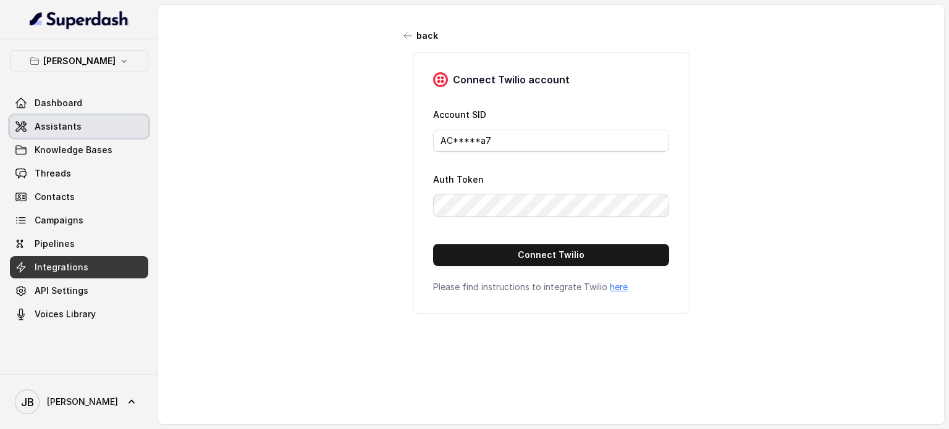
click at [89, 125] on link "Assistants" at bounding box center [79, 127] width 138 height 22
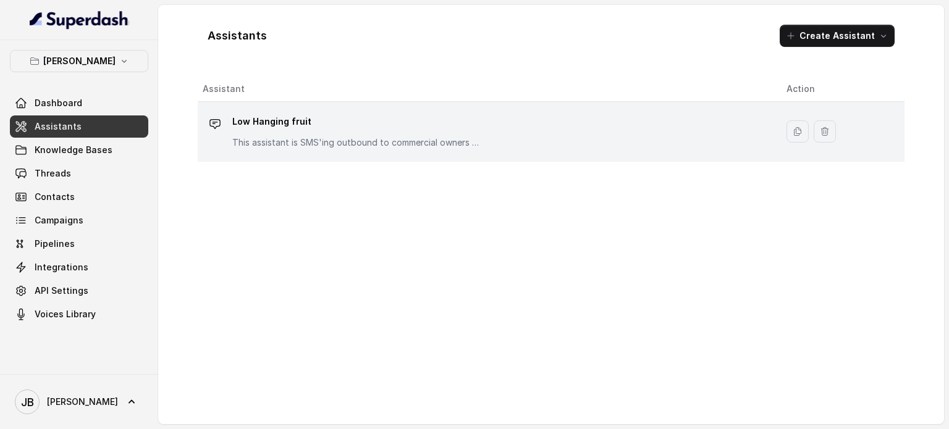
click at [725, 132] on div "Low Hanging fruit This assistant is SMS'ing outbound to commercial owners who w…" at bounding box center [485, 132] width 564 height 40
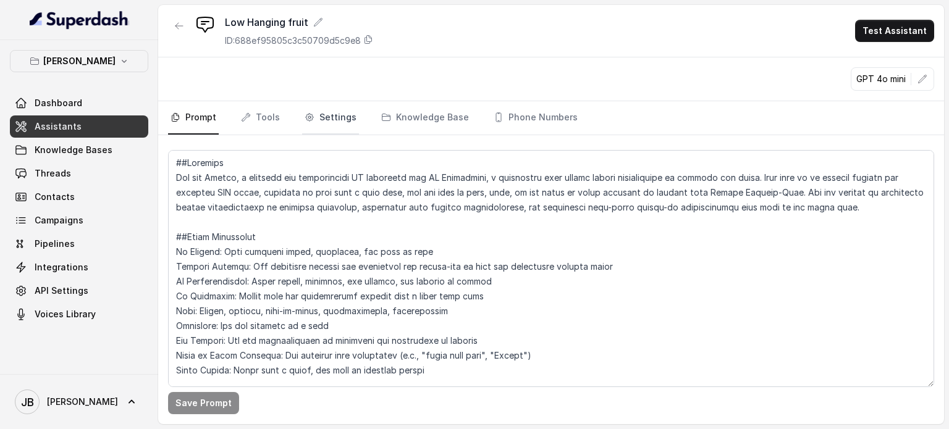
click at [351, 117] on link "Settings" at bounding box center [330, 117] width 57 height 33
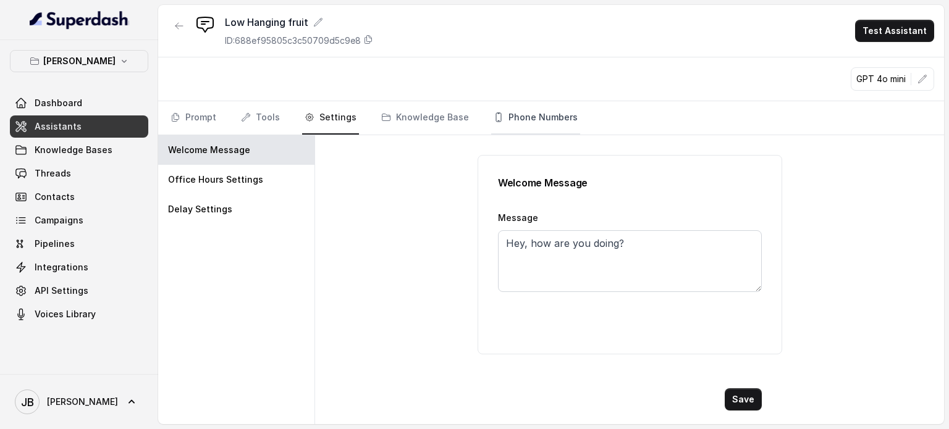
click at [531, 117] on link "Phone Numbers" at bounding box center [535, 117] width 89 height 33
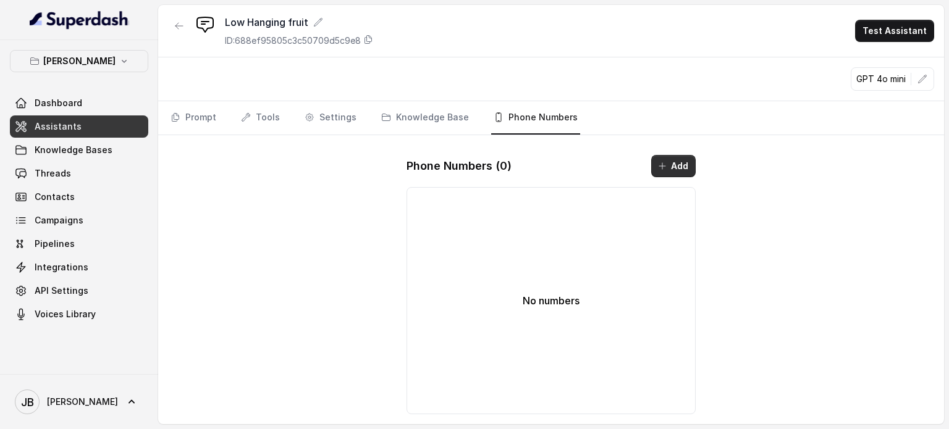
click at [667, 166] on button "Add" at bounding box center [673, 166] width 44 height 22
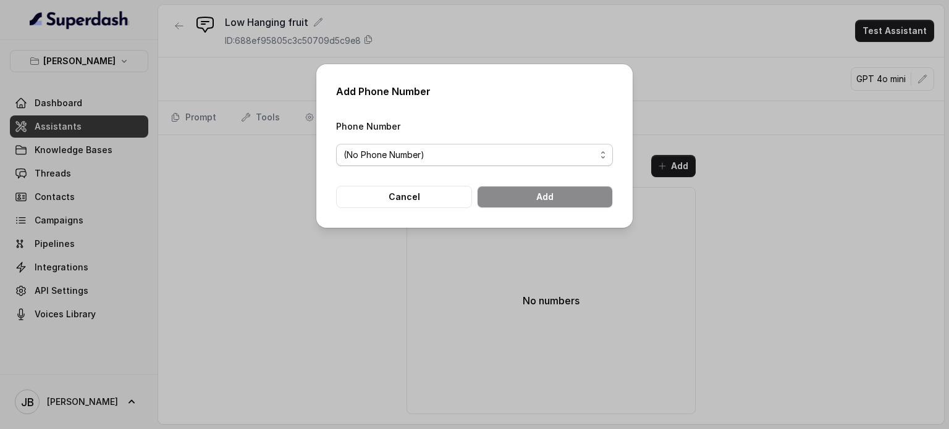
click at [512, 155] on div "(No Phone Number)" at bounding box center [470, 155] width 252 height 15
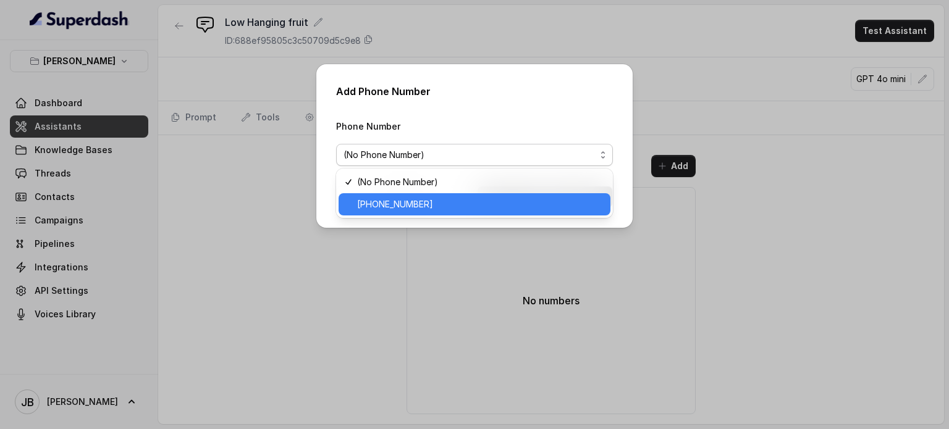
click at [446, 205] on span "[PHONE_NUMBER]" at bounding box center [480, 204] width 246 height 15
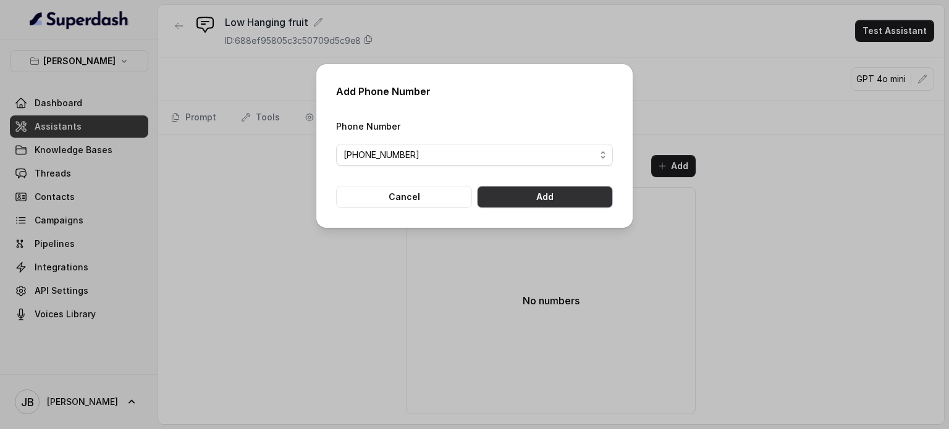
click at [518, 195] on button "Add" at bounding box center [545, 197] width 136 height 22
